Goal: Find specific page/section: Find specific page/section

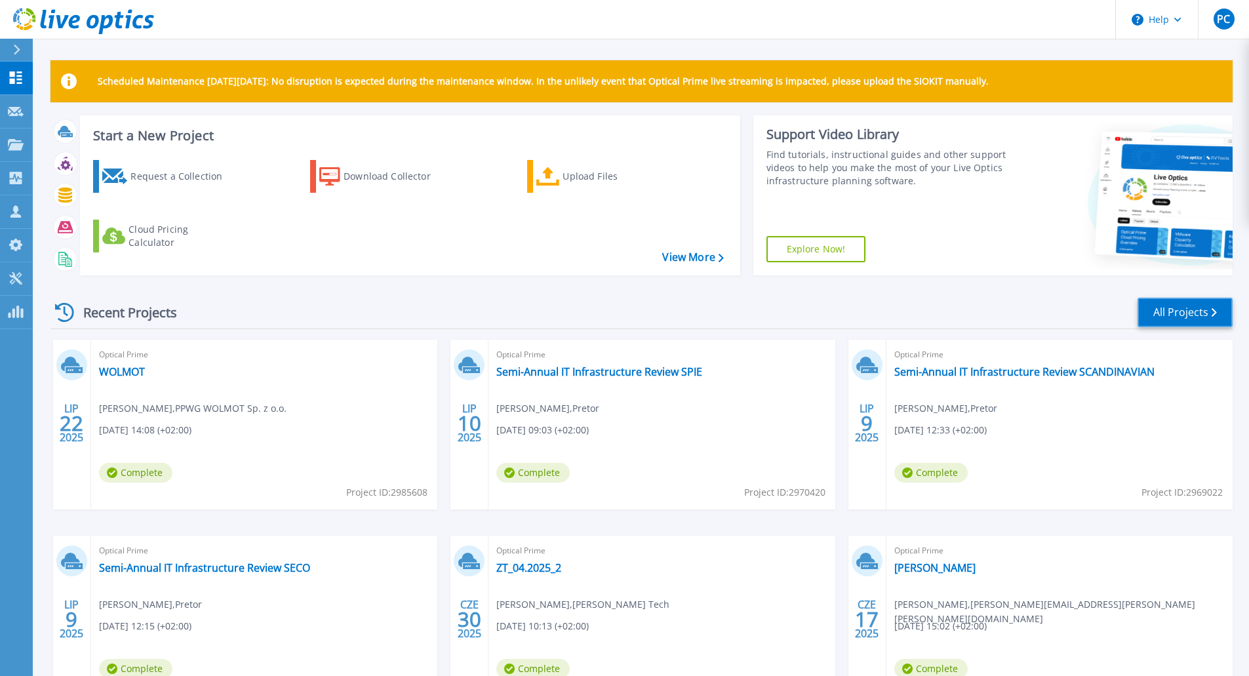
click at [1205, 312] on link "All Projects" at bounding box center [1184, 313] width 95 height 30
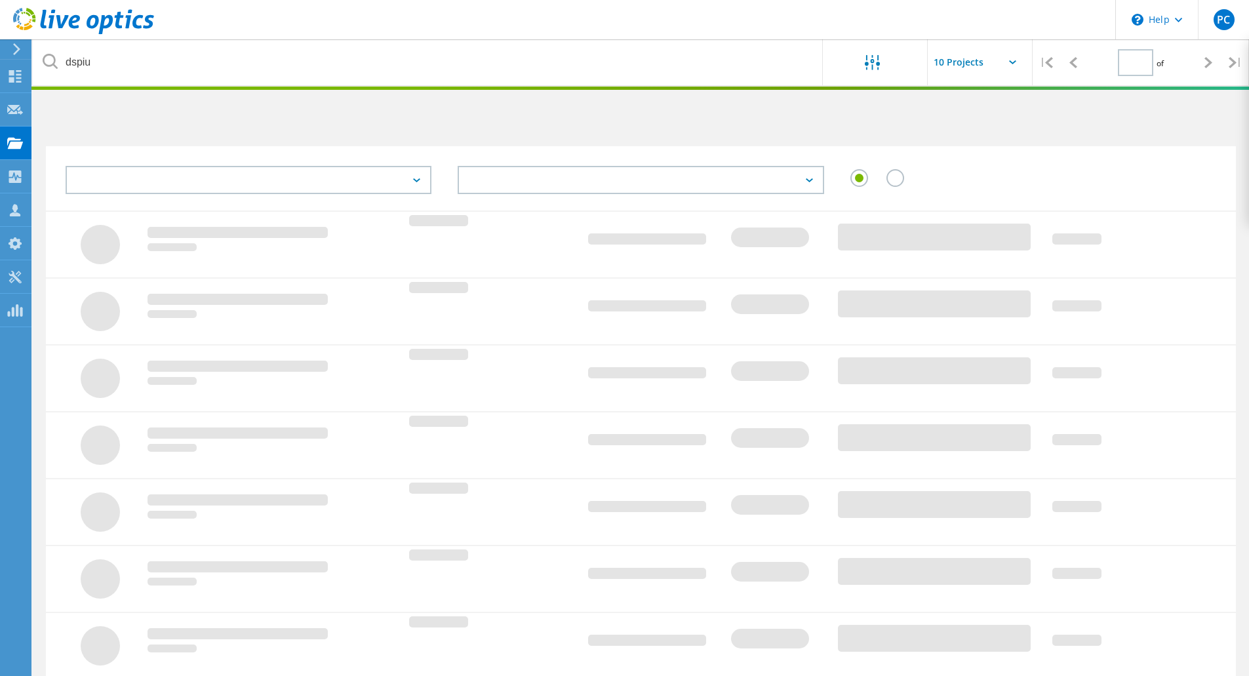
type input "1"
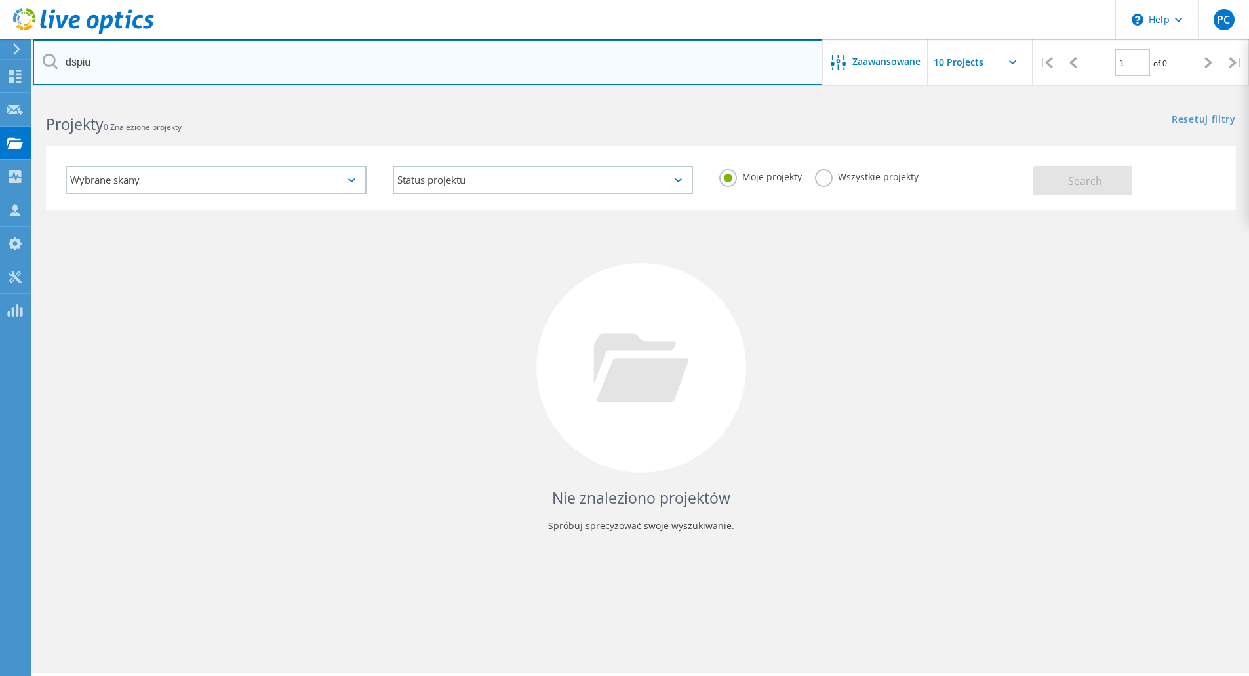
click at [221, 61] on input "dspiu" at bounding box center [428, 62] width 791 height 46
drag, startPoint x: 221, startPoint y: 61, endPoint x: 9, endPoint y: 45, distance: 212.4
click at [13, 95] on div "\n Help Explore Helpful Articles Contact Support PC Członek zespołu partnera w …" at bounding box center [624, 403] width 1249 height 617
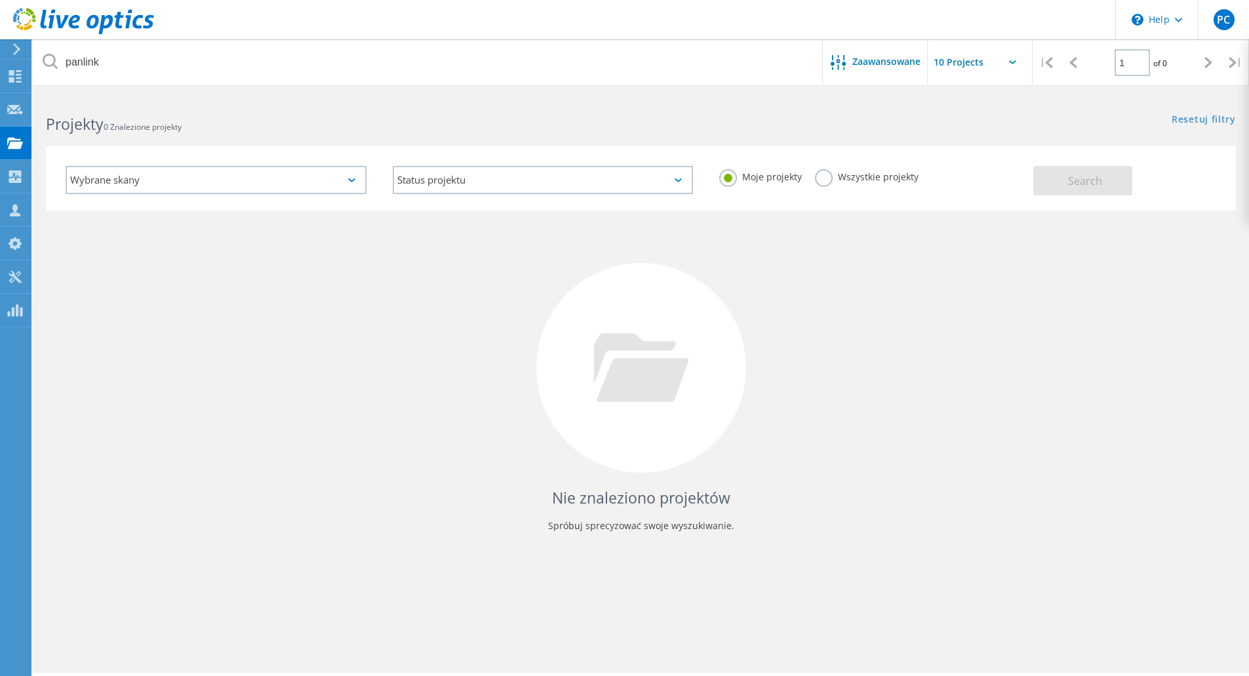
click at [829, 178] on label "Wszystkie projekty" at bounding box center [867, 175] width 104 height 12
click at [0, 0] on input "Wszystkie projekty" at bounding box center [0, 0] width 0 height 0
click at [1088, 176] on span "Search" at bounding box center [1085, 181] width 34 height 14
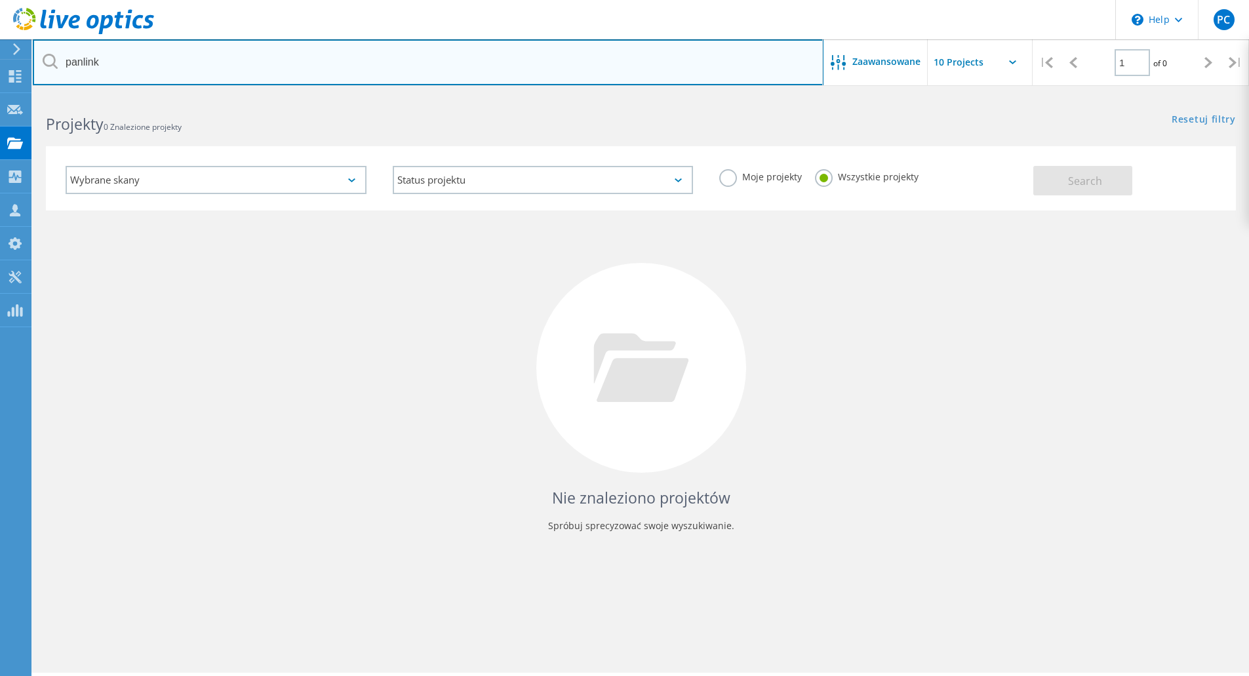
click at [209, 62] on input "panlink" at bounding box center [428, 62] width 791 height 46
drag, startPoint x: 81, startPoint y: 68, endPoint x: 50, endPoint y: 68, distance: 30.8
click at [50, 68] on div "panlink" at bounding box center [428, 62] width 790 height 46
click at [74, 64] on input "kepny" at bounding box center [428, 62] width 791 height 46
drag, startPoint x: 208, startPoint y: 62, endPoint x: -75, endPoint y: 43, distance: 284.5
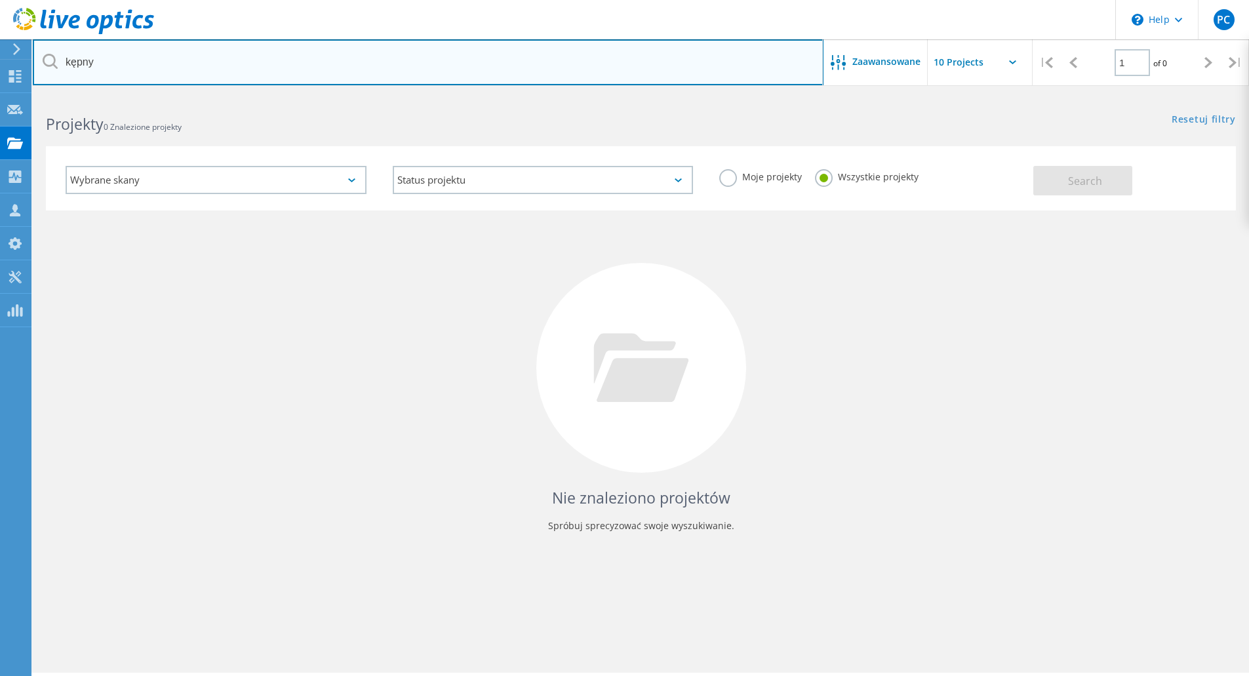
click at [0, 43] on html "\n Help Explore Helpful Articles Contact Support PC Członek zespołu partnera w …" at bounding box center [624, 356] width 1249 height 712
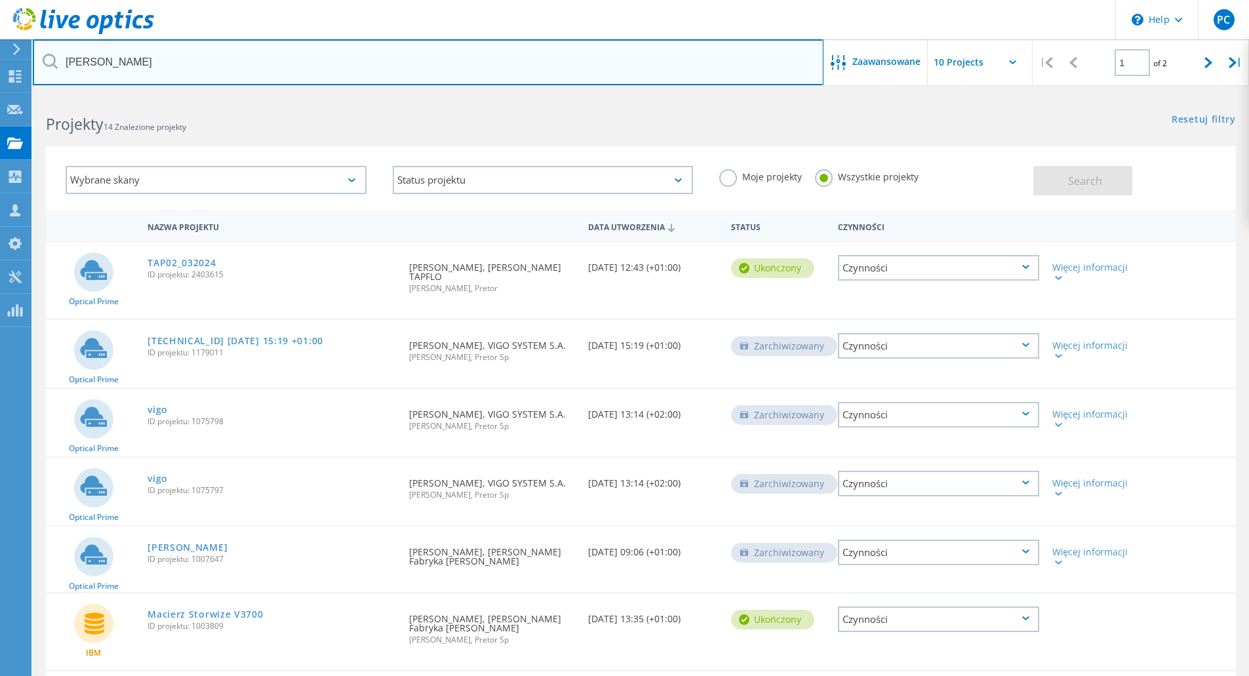
drag, startPoint x: 149, startPoint y: 59, endPoint x: -30, endPoint y: 50, distance: 178.5
click at [0, 50] on html "\n Help Explore Helpful Articles Contact Support PC Członek zespołu partnera w …" at bounding box center [624, 503] width 1249 height 1007
type input "pan"
